Goal: Task Accomplishment & Management: Manage account settings

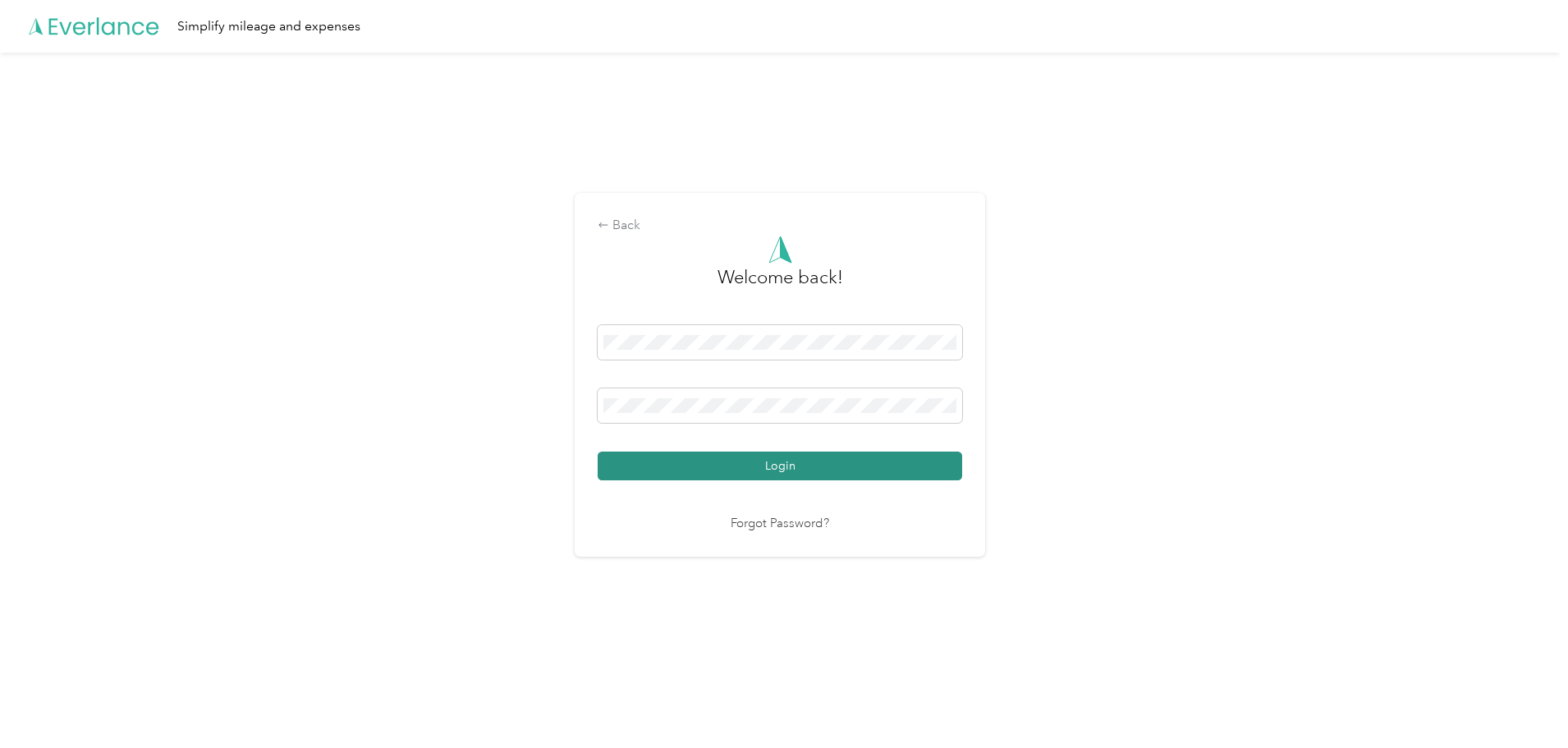
click at [697, 461] on button "Login" at bounding box center [780, 466] width 364 height 29
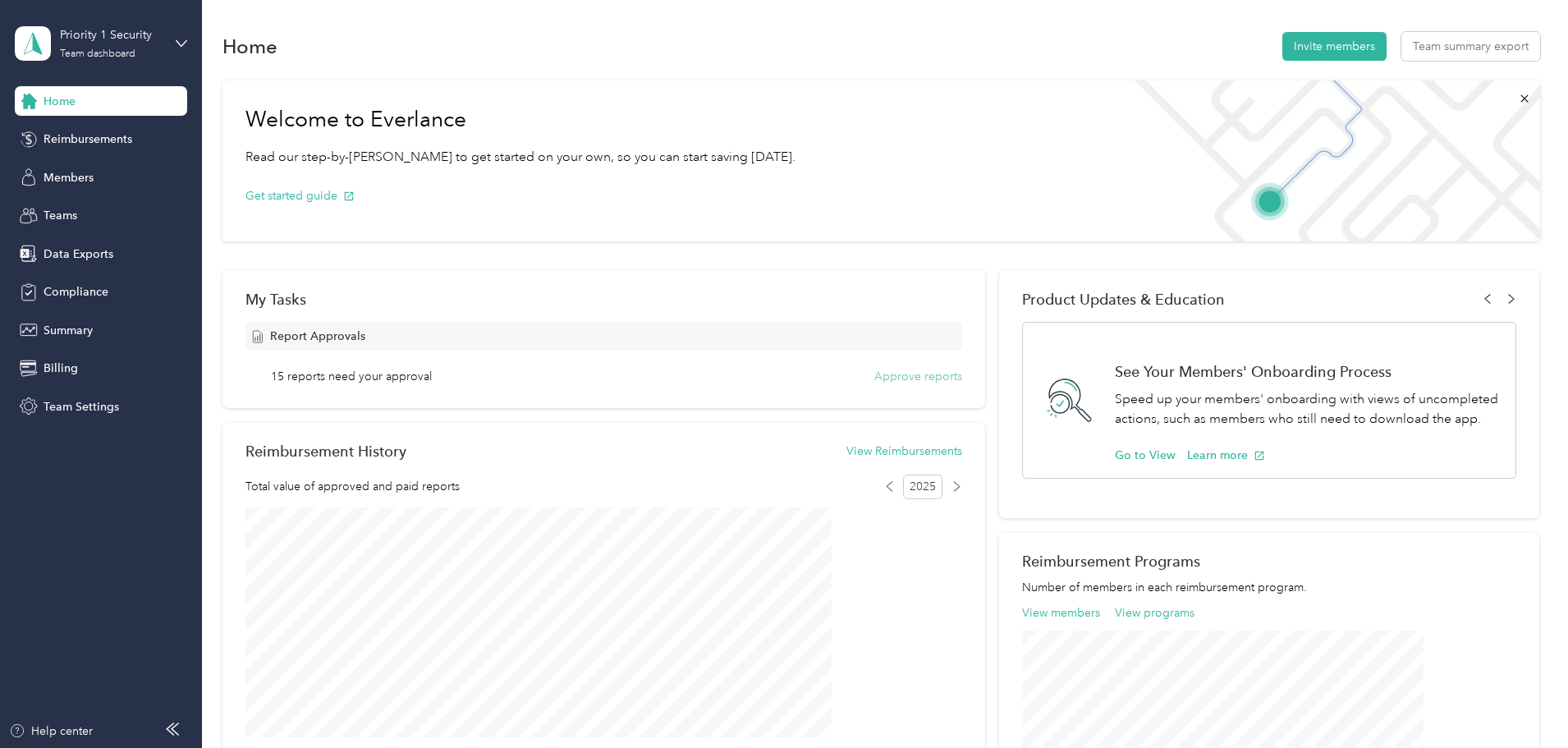
click at [903, 381] on button "Approve reports" at bounding box center [918, 376] width 88 height 18
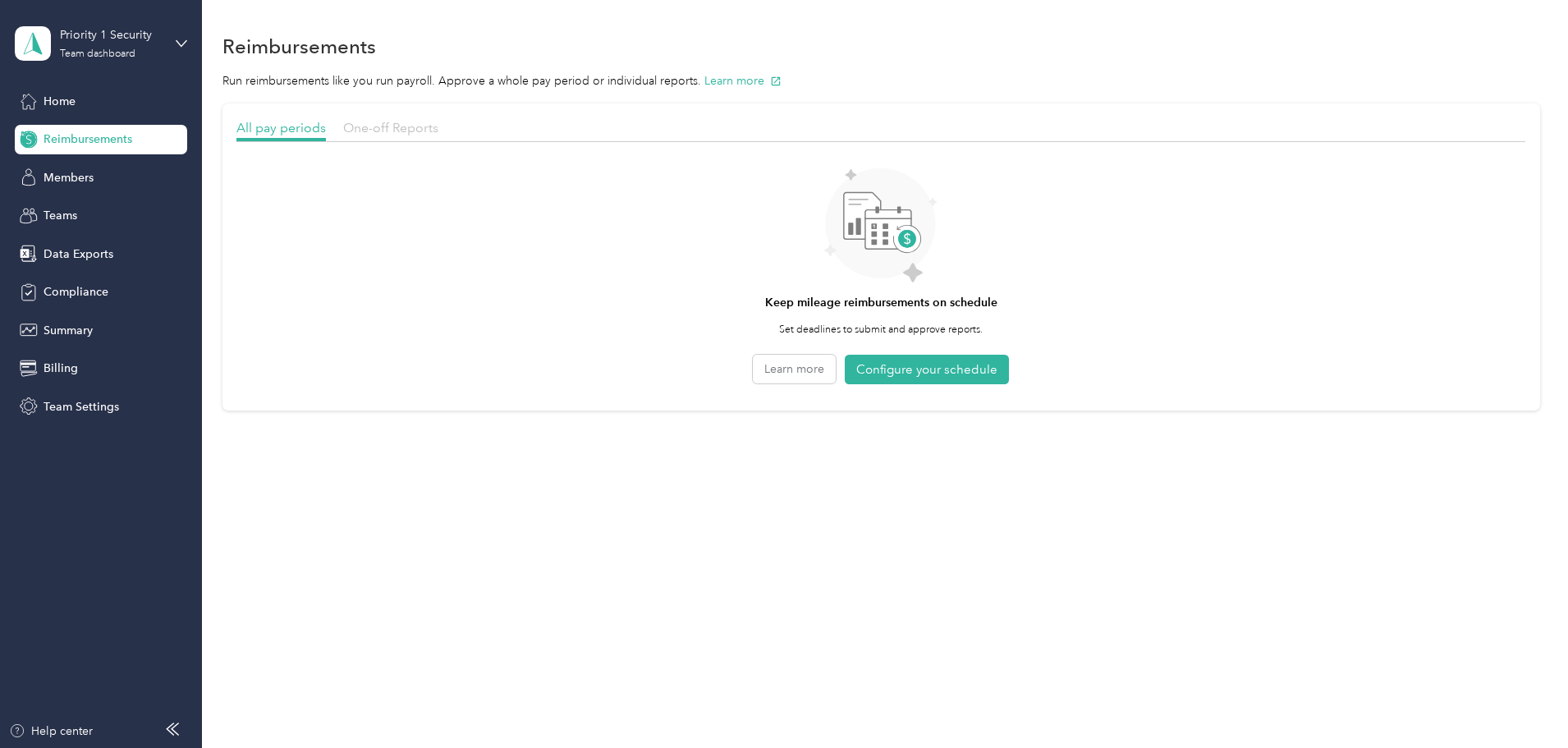
click at [439, 125] on span "One-off Reports" at bounding box center [390, 127] width 95 height 16
